Goal: Find specific page/section: Find specific page/section

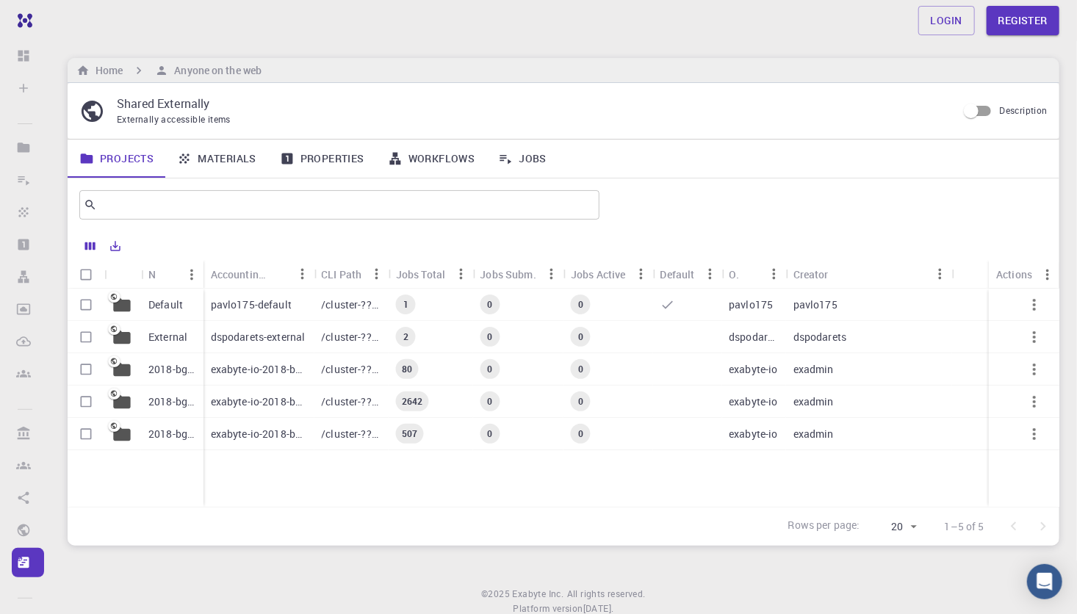
click at [265, 299] on p "pavlo175-default" at bounding box center [251, 305] width 81 height 15
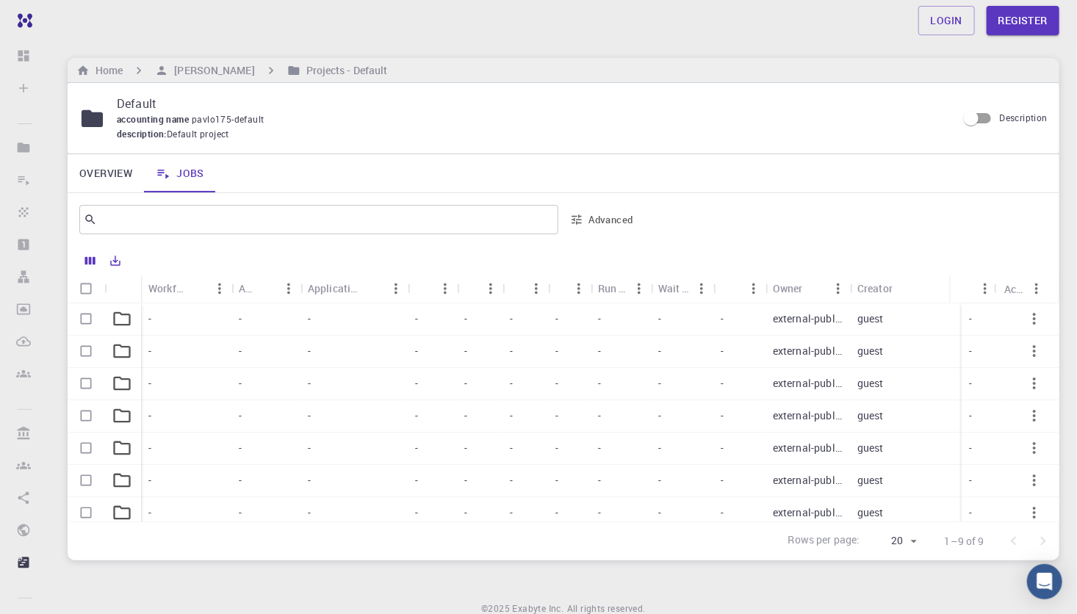
click at [259, 325] on div "-" at bounding box center [265, 319] width 69 height 32
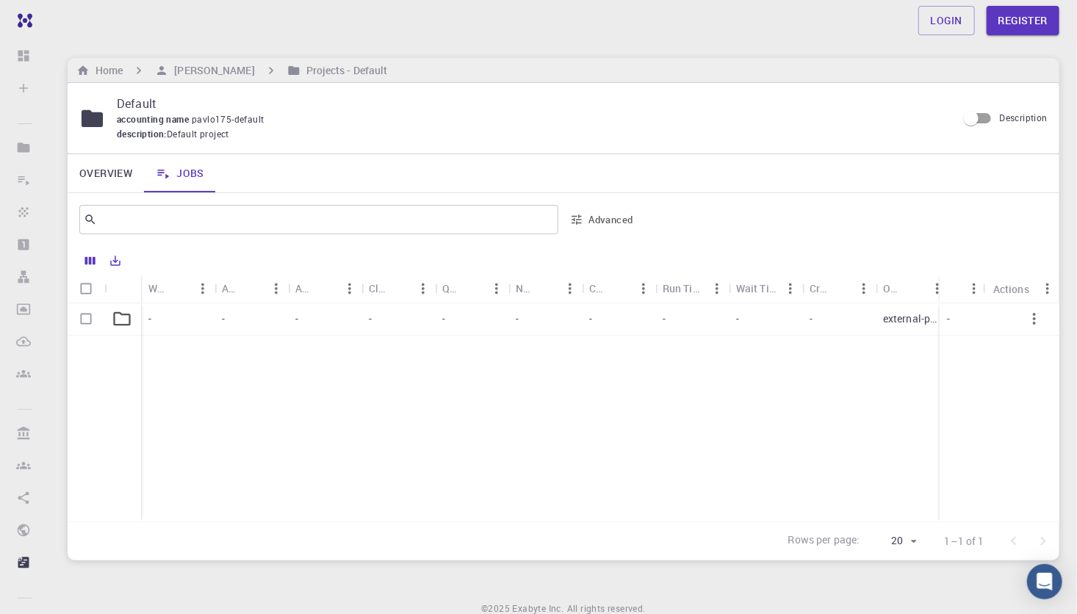
drag, startPoint x: 259, startPoint y: 325, endPoint x: 276, endPoint y: 476, distance: 152.2
click at [276, 476] on div "- - - - - - - - - - external-public guest -" at bounding box center [642, 412] width 1148 height 218
drag, startPoint x: 539, startPoint y: 312, endPoint x: 510, endPoint y: 323, distance: 31.7
click at [510, 323] on div "Run Time" at bounding box center [527, 317] width 49 height 29
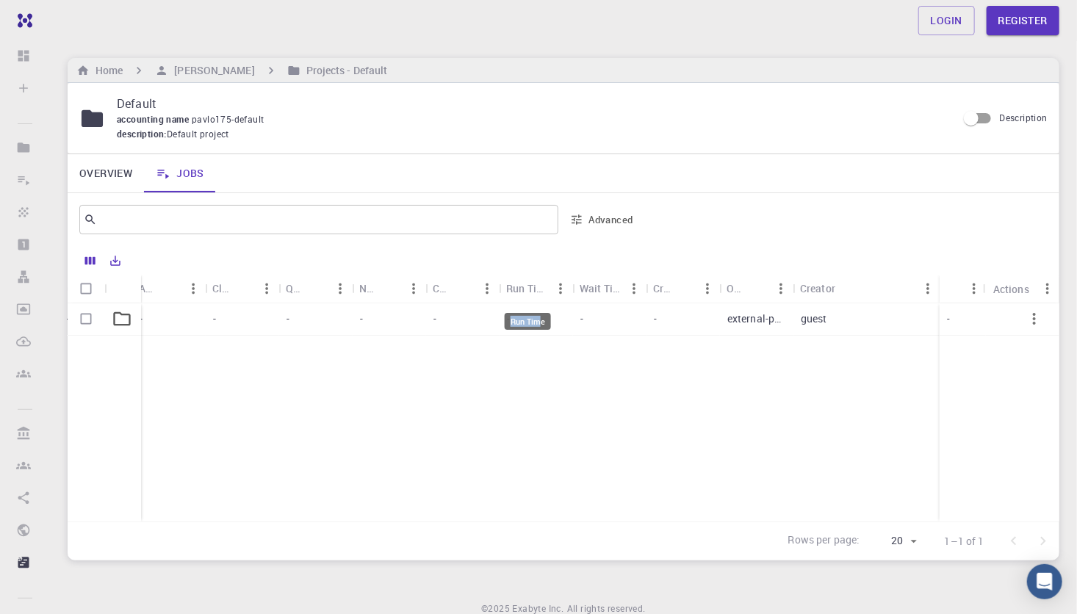
click at [510, 323] on div "Run Time" at bounding box center [528, 321] width 46 height 17
click at [492, 323] on div "-" at bounding box center [462, 319] width 73 height 32
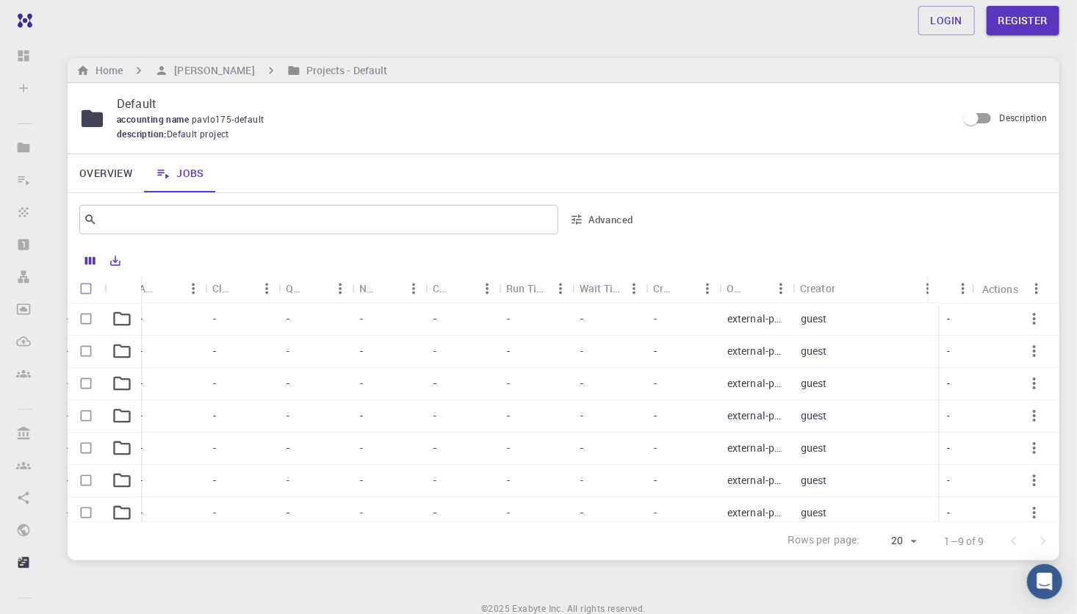
click at [18, 62] on li "Dashboard Sign In (Sign Up) to Access" at bounding box center [25, 55] width 50 height 29
click at [24, 57] on li "Dashboard Sign In (Sign Up) to Access" at bounding box center [25, 55] width 50 height 29
click at [25, 146] on li "Projects Sign In (Sign Up) to Access" at bounding box center [25, 147] width 50 height 29
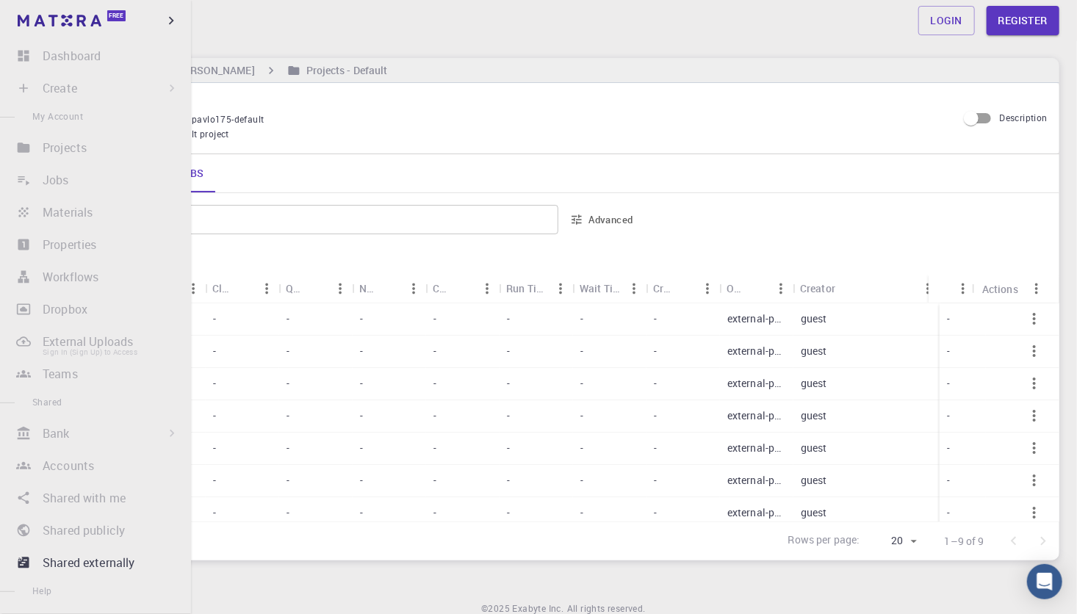
click at [57, 348] on li "External Uploads Sign In (Sign Up) to Access" at bounding box center [95, 341] width 191 height 29
click at [61, 141] on li "Projects Sign In (Sign Up) to Access" at bounding box center [95, 147] width 191 height 29
